Goal: Information Seeking & Learning: Learn about a topic

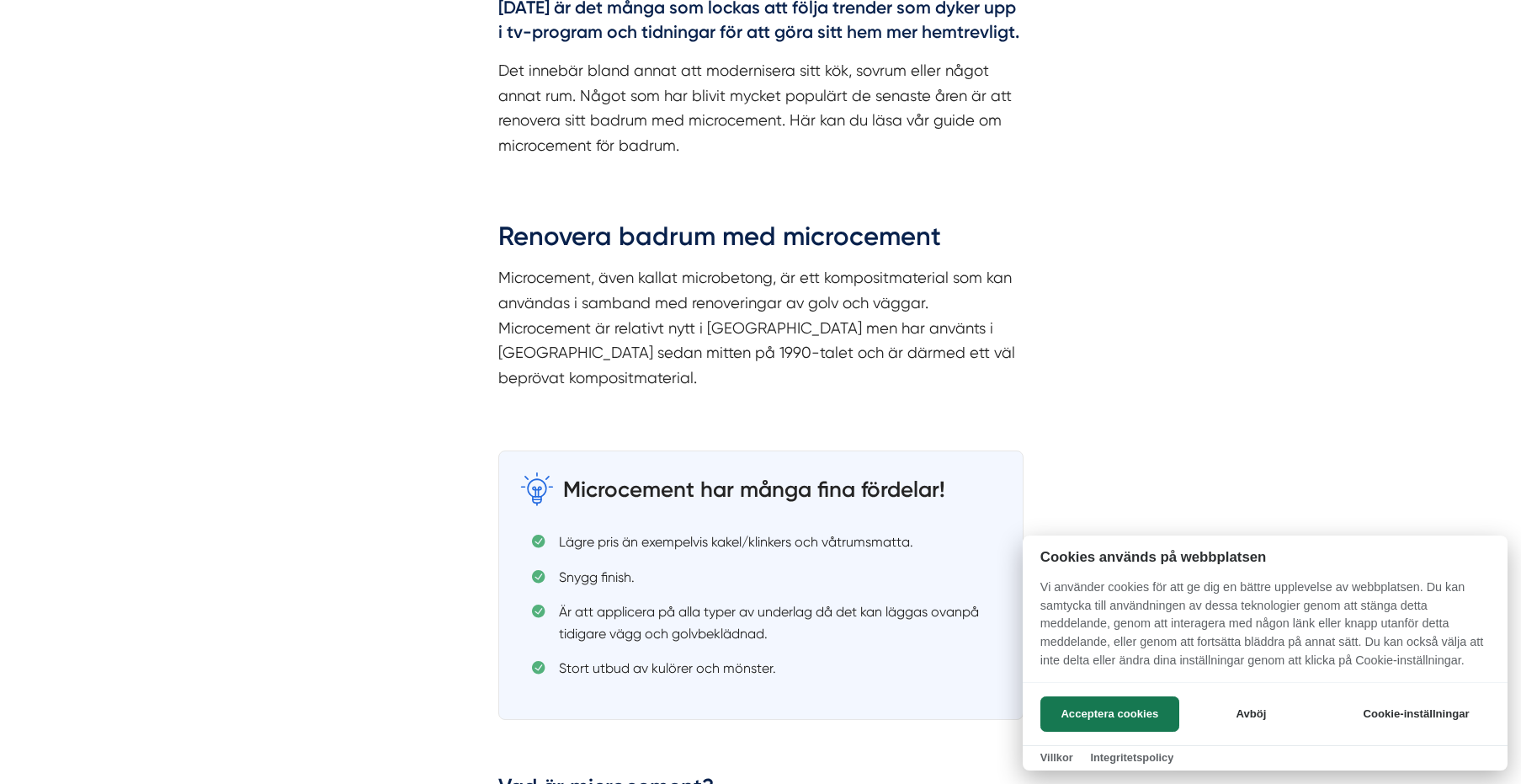
scroll to position [1179, 0]
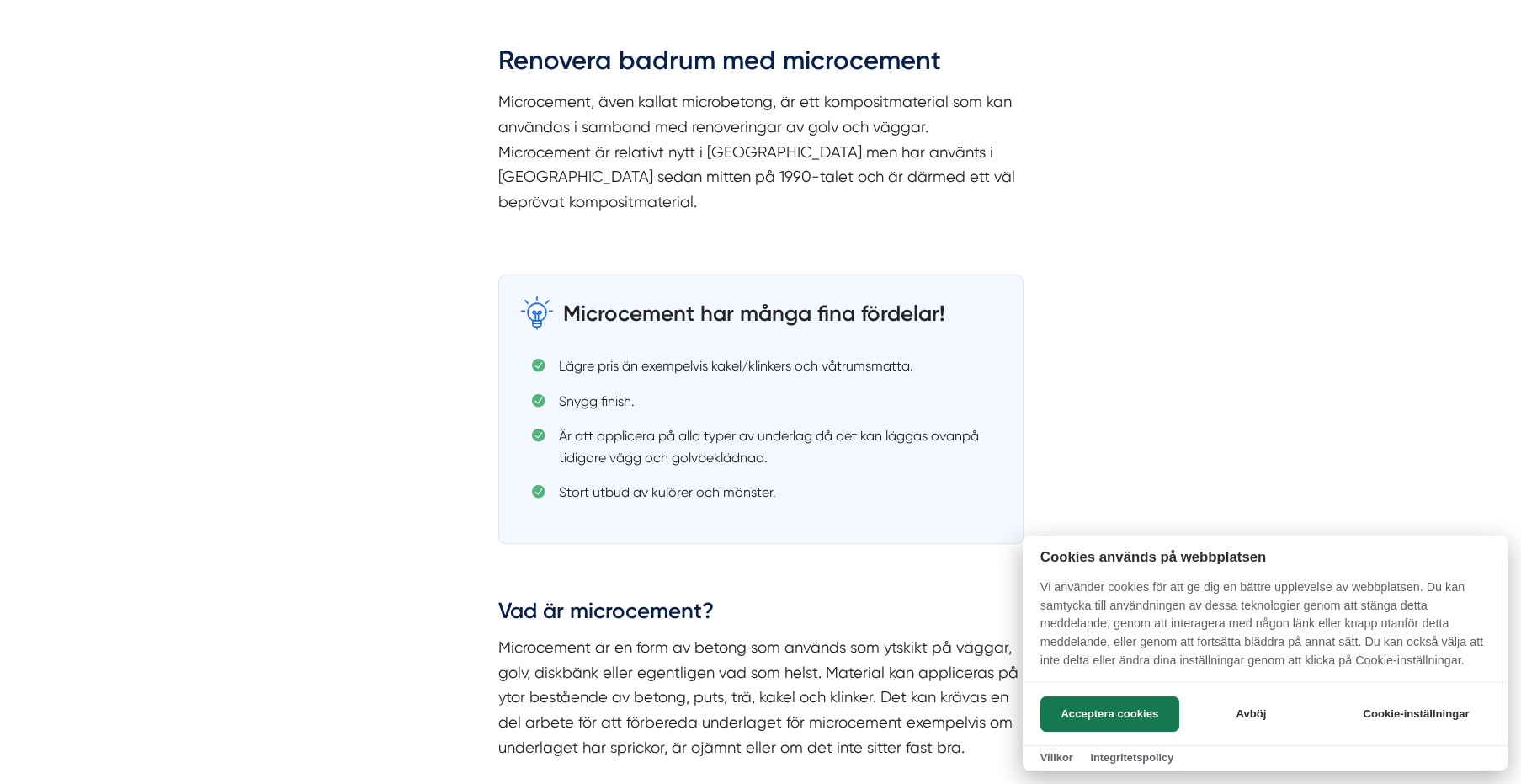
drag, startPoint x: 631, startPoint y: 408, endPoint x: 752, endPoint y: 421, distance: 121.7
click at [752, 421] on div at bounding box center [760, 392] width 1521 height 784
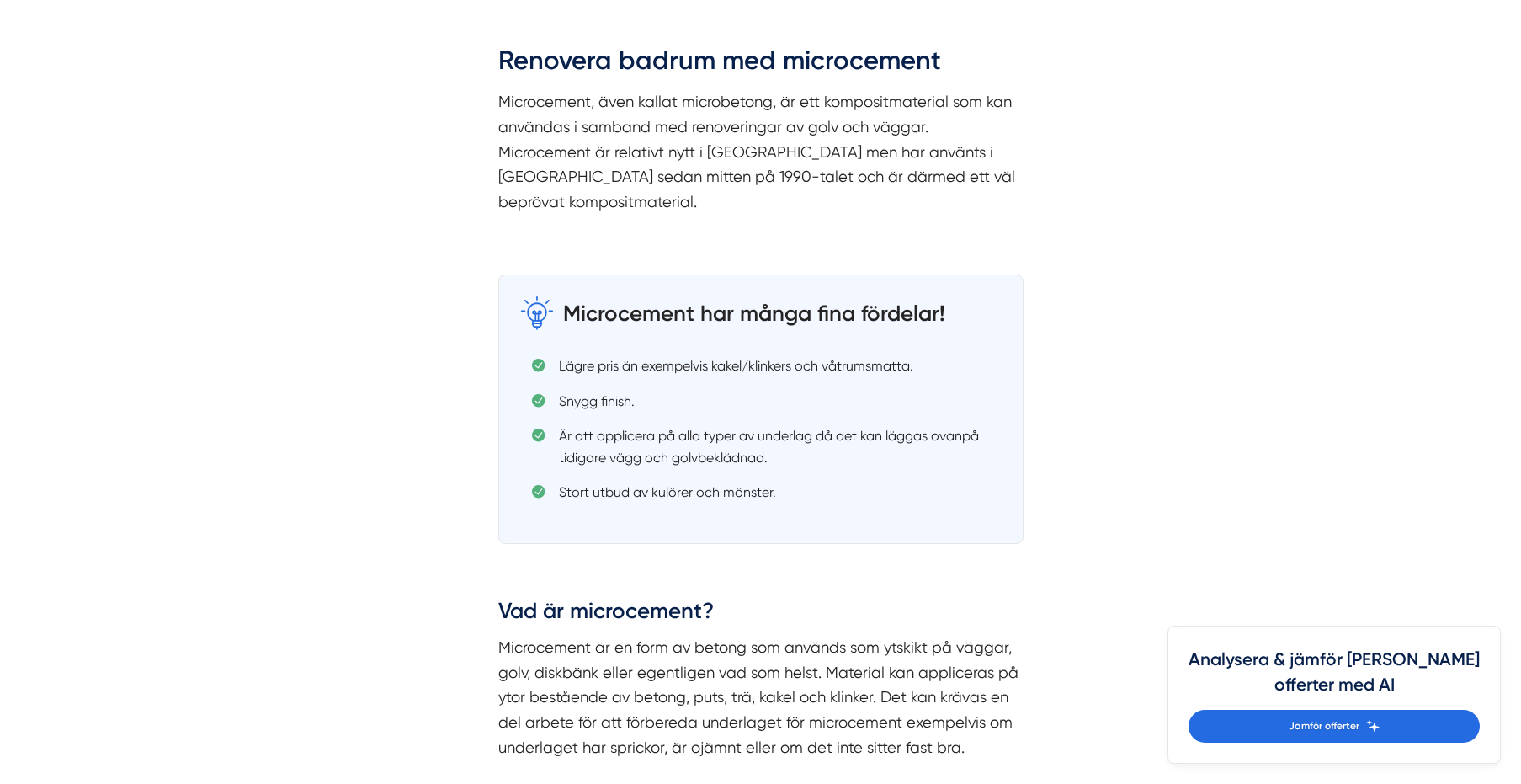
drag, startPoint x: 754, startPoint y: 422, endPoint x: 683, endPoint y: 465, distance: 83.0
click at [753, 425] on li "Är att applicera på alla typer av underlag då det kan läggas ovanpå tidigare vä…" at bounding box center [767, 446] width 470 height 43
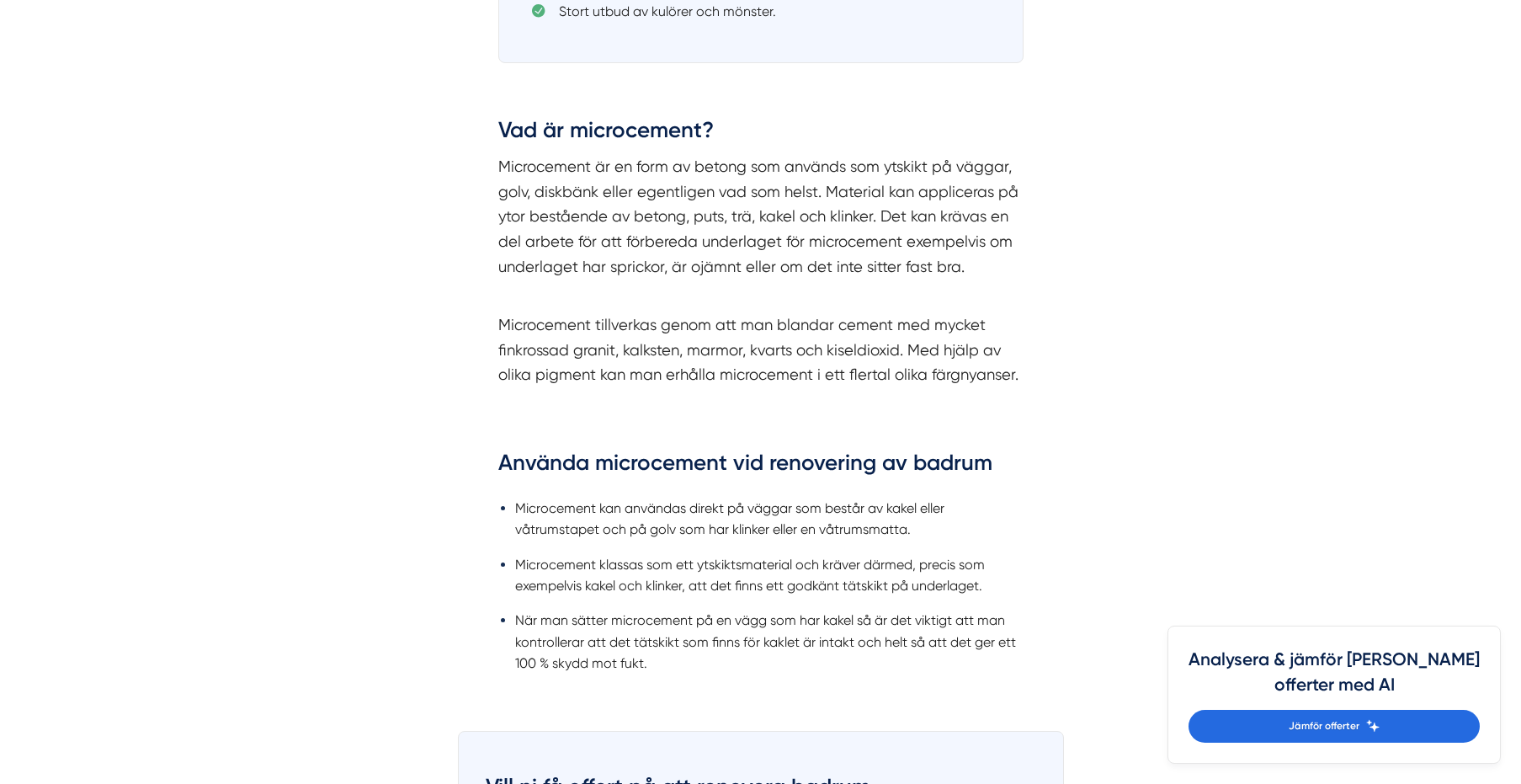
scroll to position [1683, 0]
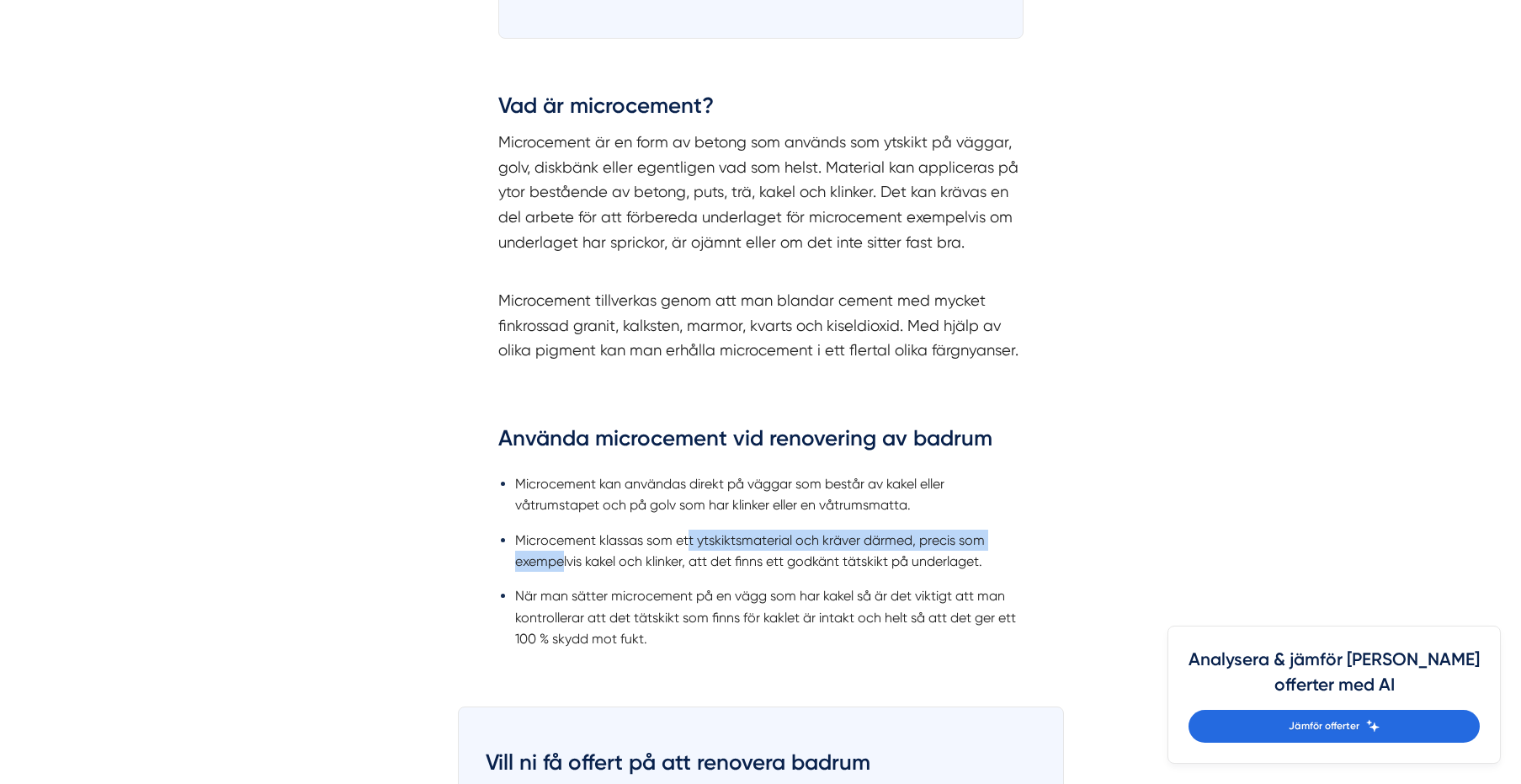
drag, startPoint x: 560, startPoint y: 526, endPoint x: 724, endPoint y: 519, distance: 164.1
click at [720, 530] on li "Microcement klassas som ett ytskiktsmaterial och kräver därmed, precis som exem…" at bounding box center [769, 551] width 509 height 43
click at [724, 530] on li "Microcement klassas som ett ytskiktsmaterial och kräver därmed, precis som exem…" at bounding box center [769, 551] width 509 height 43
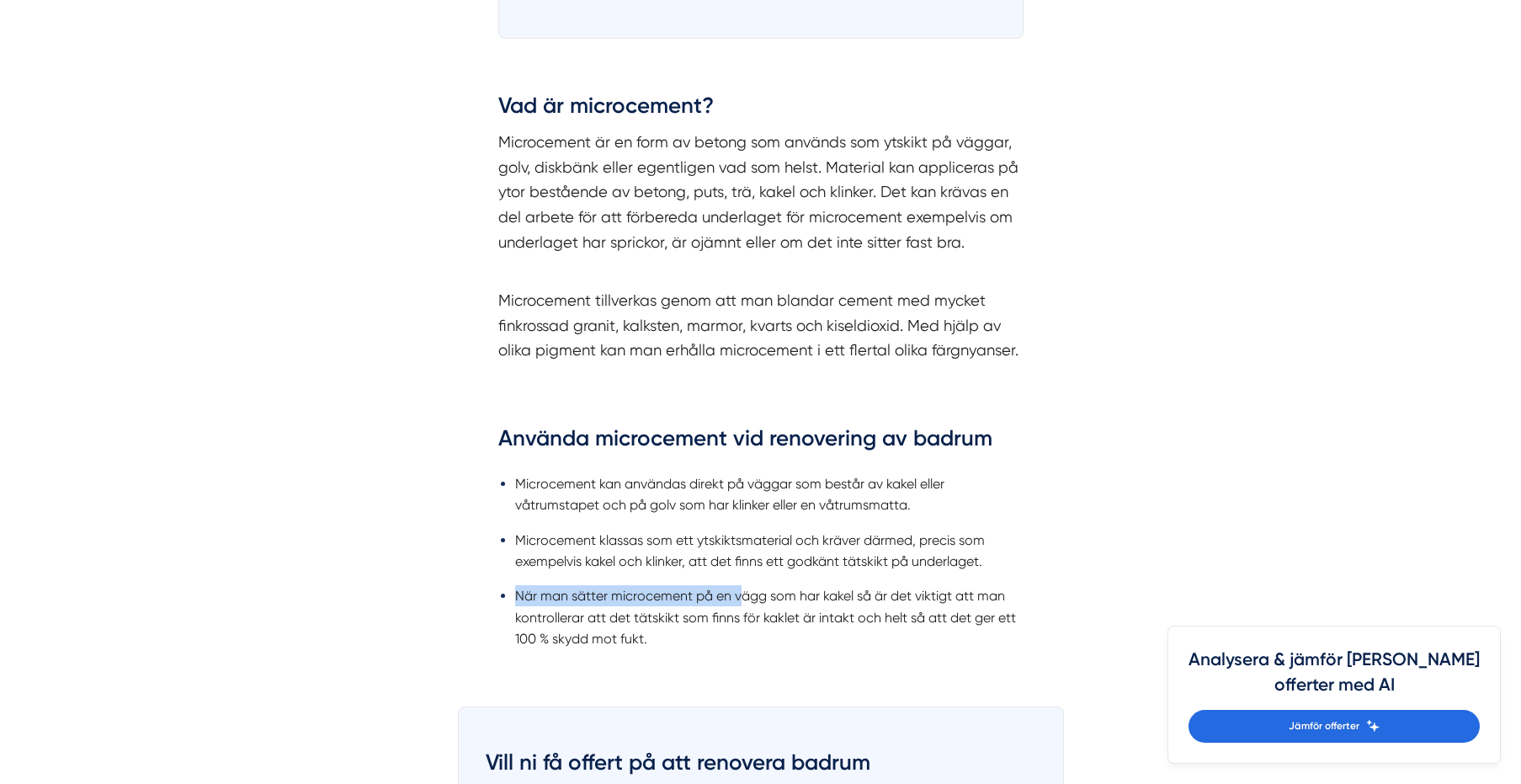
drag, startPoint x: 515, startPoint y: 576, endPoint x: 742, endPoint y: 577, distance: 227.0
click at [742, 585] on li "När man sätter microcement på en vägg som har kakel så är det viktigt att man k…" at bounding box center [769, 616] width 509 height 64
click at [745, 585] on li "När man sätter microcement på en vägg som har kakel så är det viktigt att man k…" at bounding box center [769, 616] width 509 height 64
drag, startPoint x: 579, startPoint y: 574, endPoint x: 885, endPoint y: 578, distance: 306.0
click at [869, 578] on ul "Microcement kan användas direkt på väggar som består av kakel eller våtrumstape…" at bounding box center [760, 565] width 525 height 208
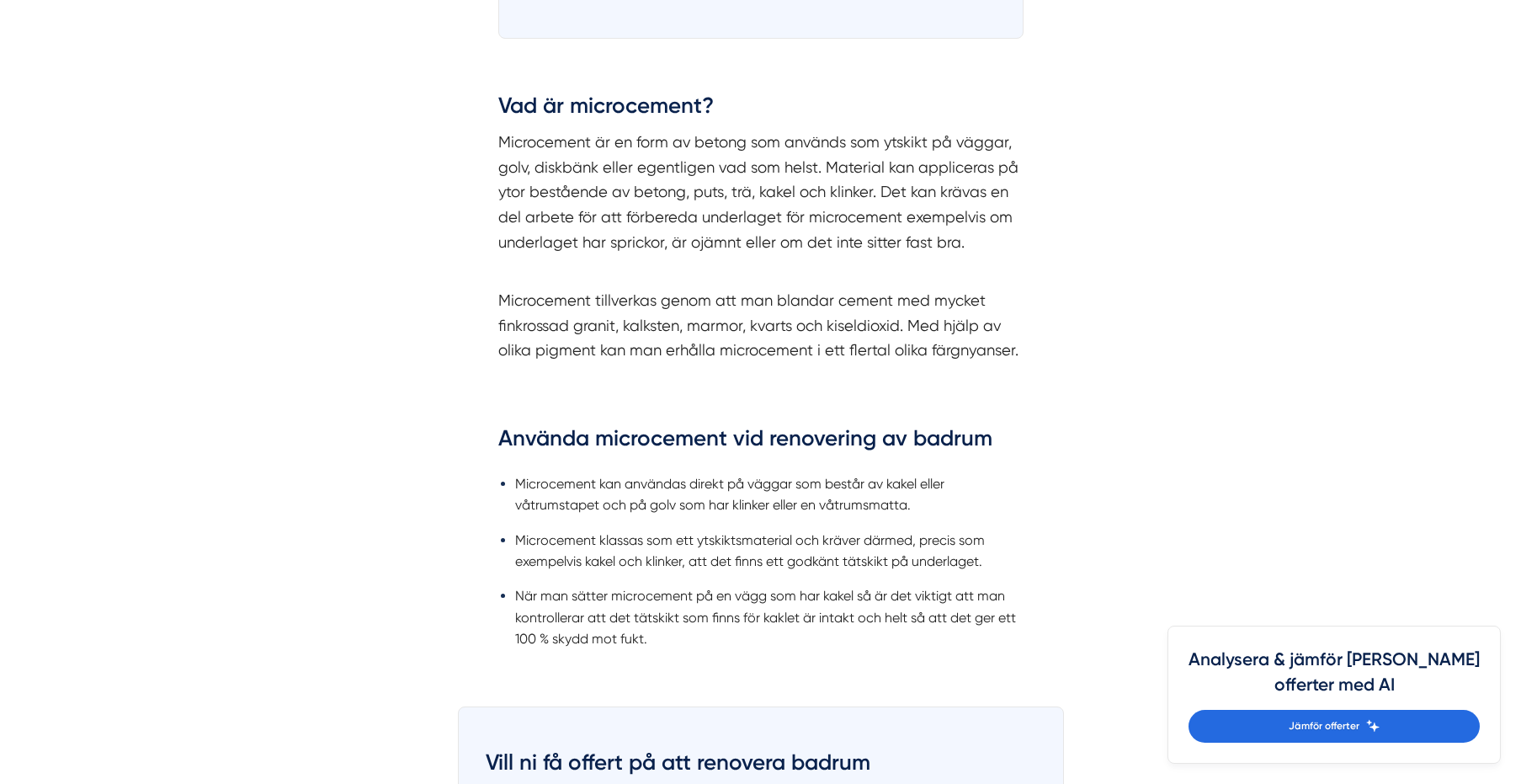
click at [889, 585] on li "När man sätter microcement på en vägg som har kakel så är det viktigt att man k…" at bounding box center [769, 616] width 509 height 64
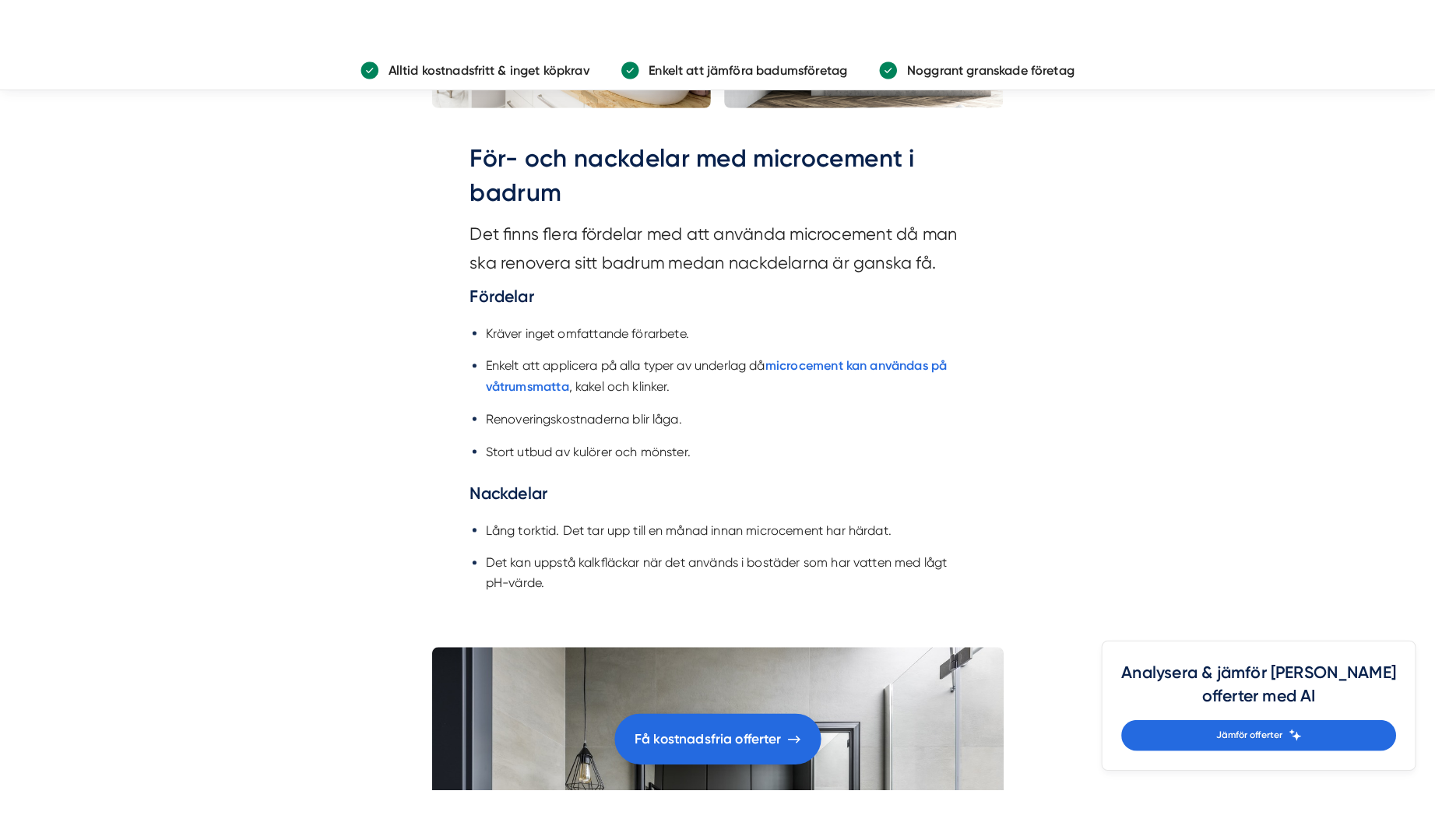
scroll to position [2801, 0]
